Goal: Task Accomplishment & Management: Complete application form

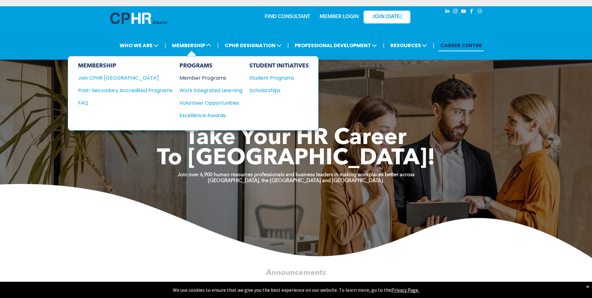
click at [198, 78] on div "Member Programs" at bounding box center [208, 78] width 57 height 8
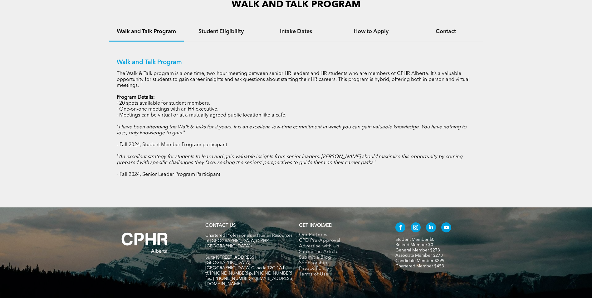
scroll to position [464, 0]
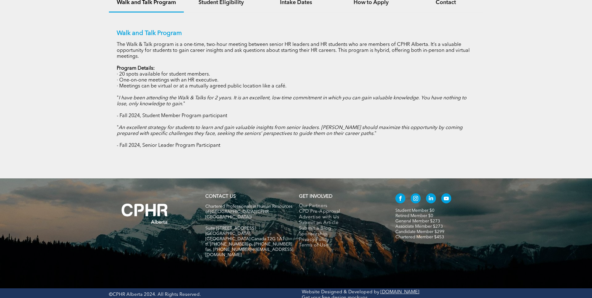
click at [424, 220] on link "General Member $273" at bounding box center [418, 221] width 45 height 4
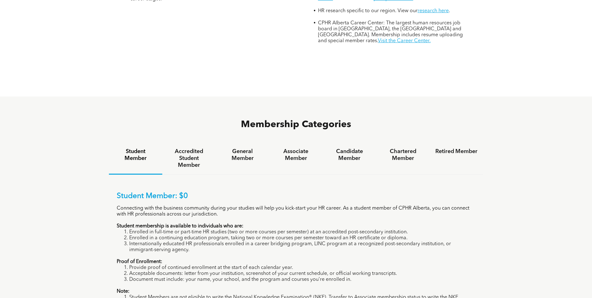
scroll to position [344, 0]
click at [243, 147] on h4 "General Member" at bounding box center [242, 154] width 42 height 14
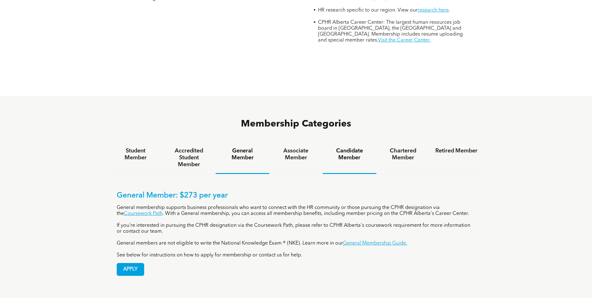
click at [349, 147] on h4 "Candidate Member" at bounding box center [350, 154] width 42 height 14
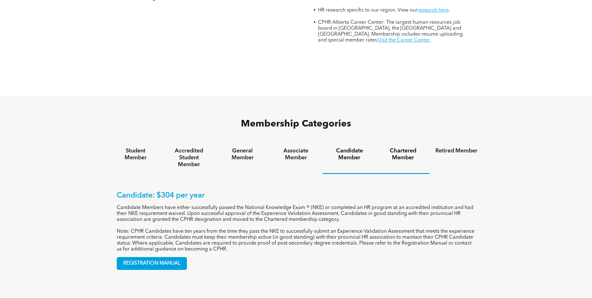
click at [397, 147] on h4 "Chartered Member" at bounding box center [403, 154] width 42 height 14
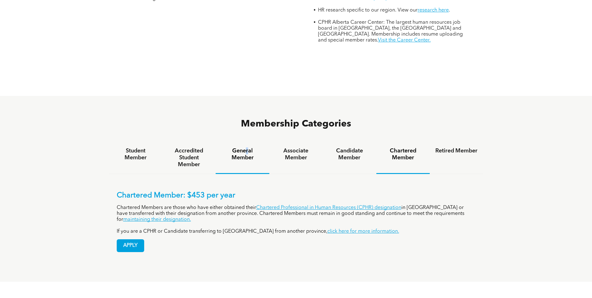
click at [248, 147] on h4 "General Member" at bounding box center [242, 154] width 42 height 14
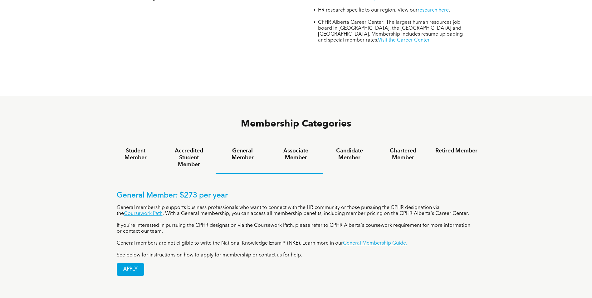
click at [301, 147] on h4 "Associate Member" at bounding box center [296, 154] width 42 height 14
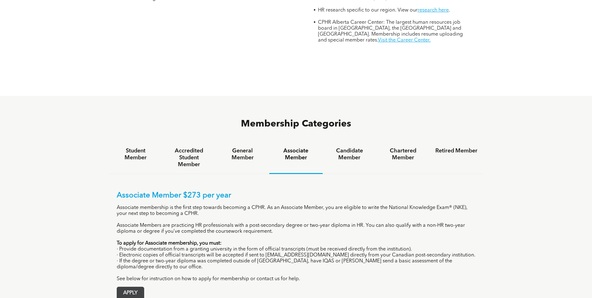
click at [128, 287] on span "APPLY" at bounding box center [130, 293] width 27 height 12
click at [134, 287] on span "APPLY" at bounding box center [130, 293] width 27 height 12
click at [347, 147] on h4 "Candidate Member" at bounding box center [350, 154] width 42 height 14
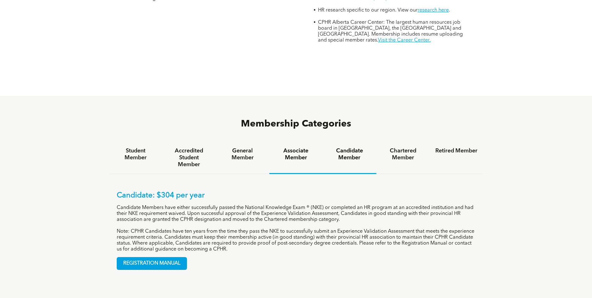
click at [301, 147] on h4 "Associate Member" at bounding box center [296, 154] width 42 height 14
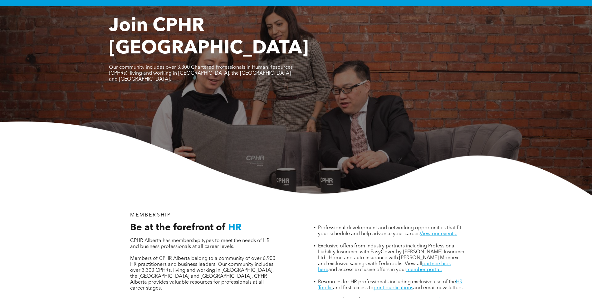
scroll to position [0, 0]
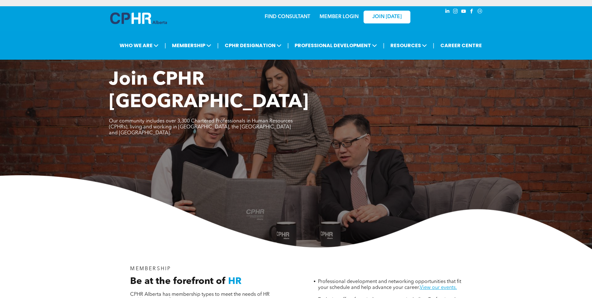
click at [342, 18] on link "MEMBER LOGIN" at bounding box center [339, 16] width 39 height 5
